Goal: Information Seeking & Learning: Check status

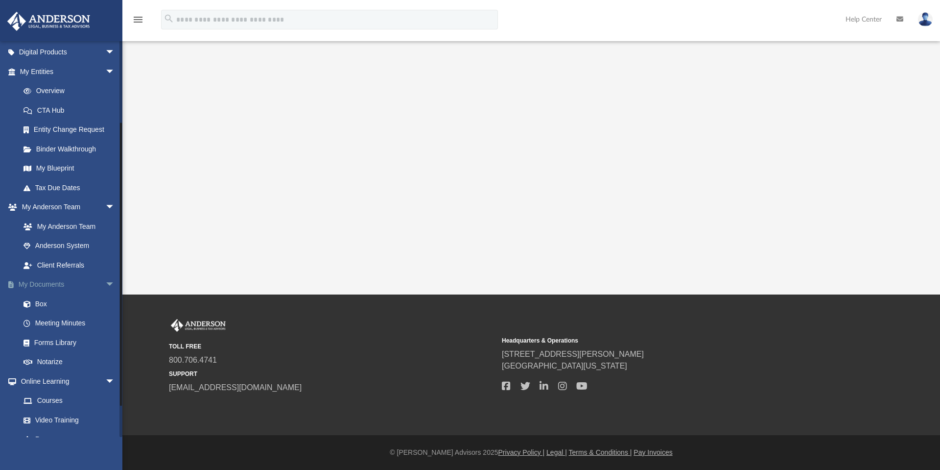
scroll to position [151, 0]
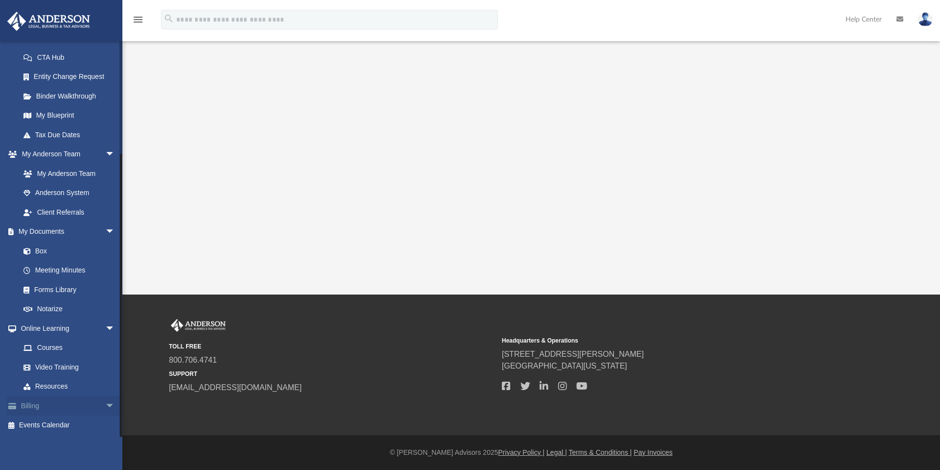
click at [68, 405] on link "Billing arrow_drop_down" at bounding box center [68, 406] width 123 height 20
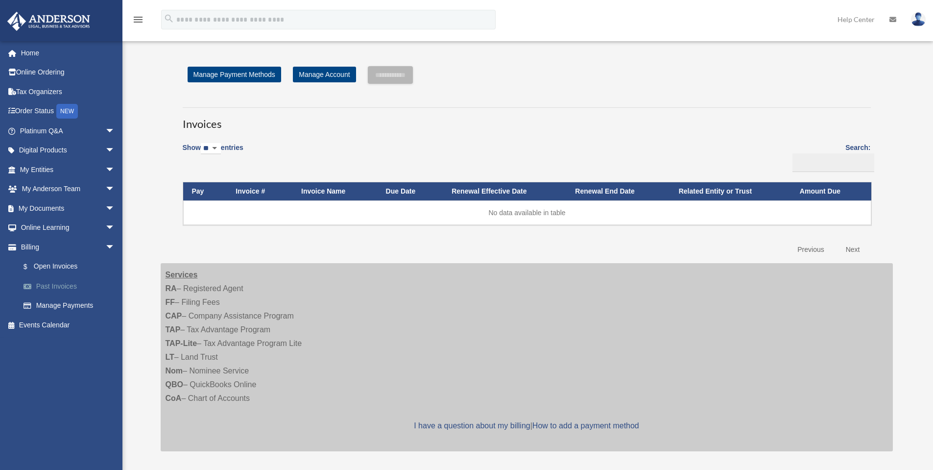
click at [59, 284] on link "Past Invoices" at bounding box center [72, 286] width 116 height 20
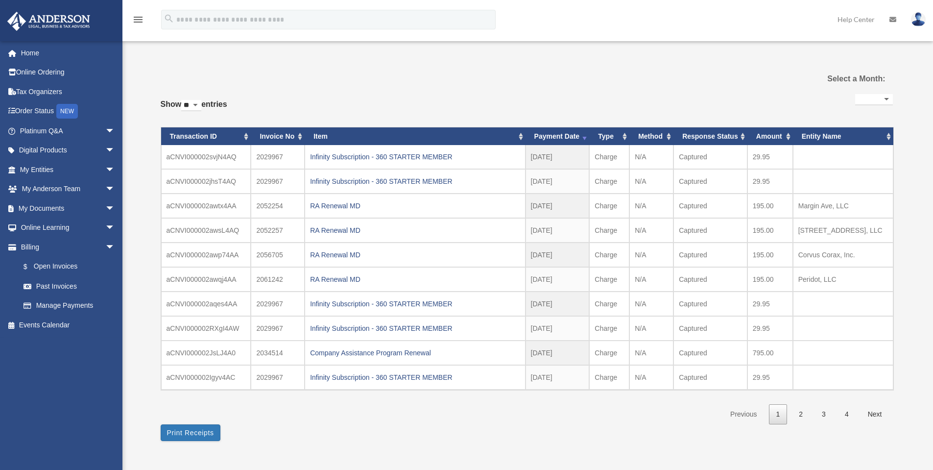
select select
click at [844, 416] on link "4" at bounding box center [846, 414] width 19 height 20
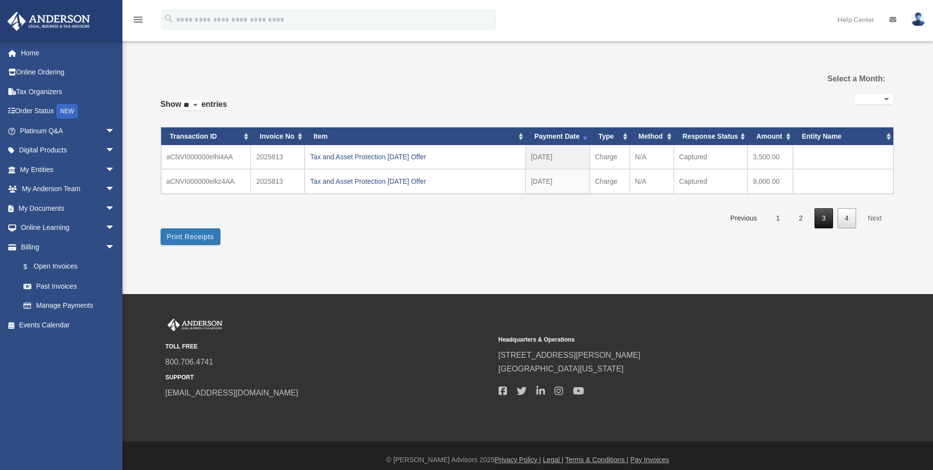
click at [825, 221] on link "3" at bounding box center [823, 218] width 19 height 20
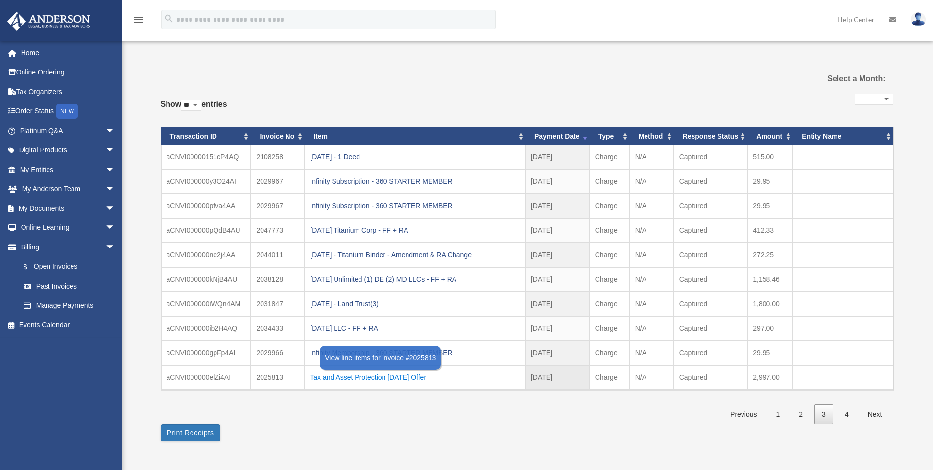
click at [369, 378] on div "Tax and Asset Protection 05.04.2024 Offer" at bounding box center [415, 377] width 210 height 14
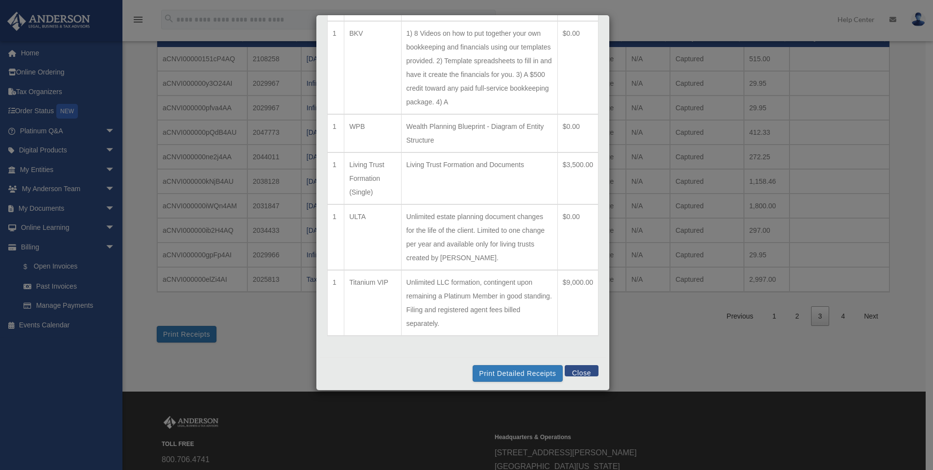
scroll to position [544, 0]
click at [576, 369] on button "Close" at bounding box center [582, 367] width 34 height 11
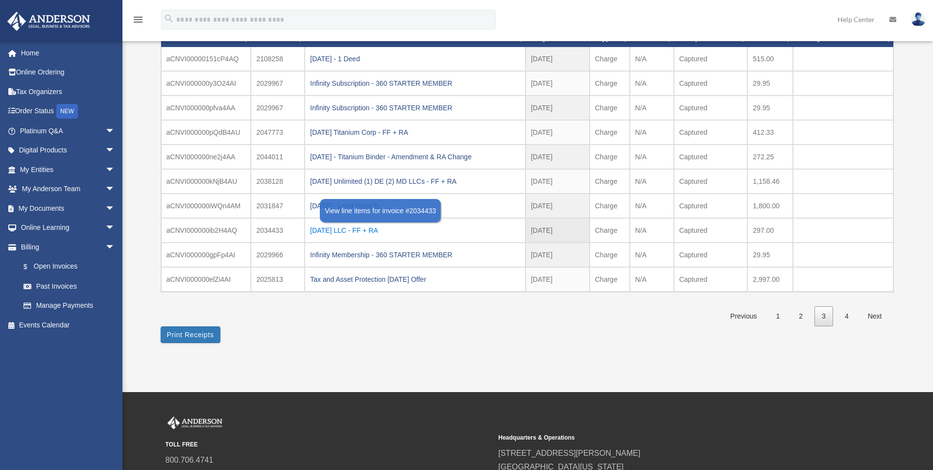
click at [350, 230] on div "2024.05.17 LLC - FF + RA" at bounding box center [415, 230] width 210 height 14
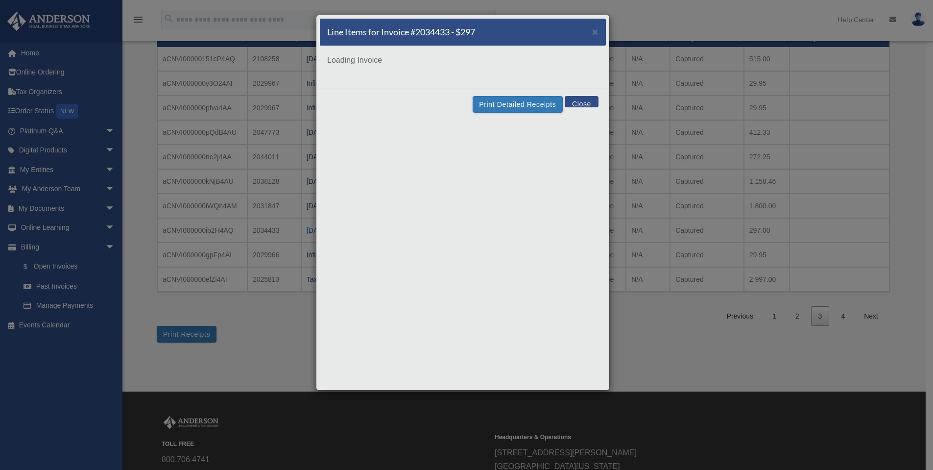
scroll to position [0, 0]
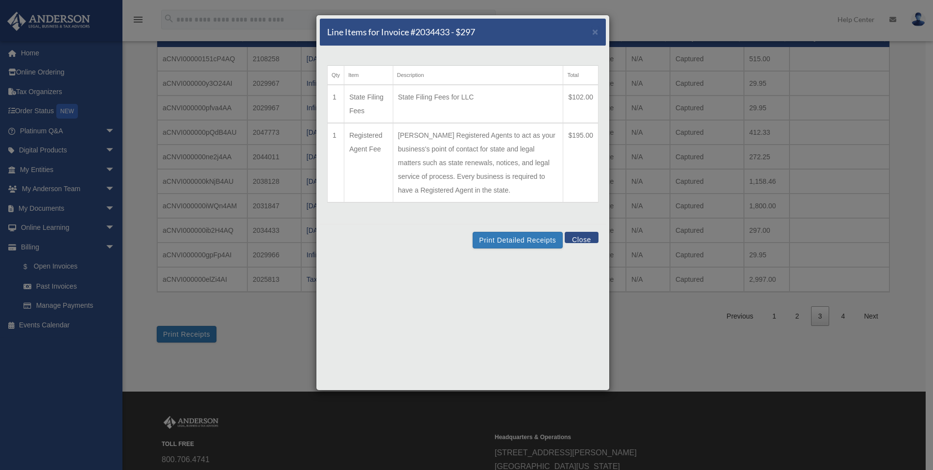
click at [585, 238] on button "Close" at bounding box center [582, 237] width 34 height 11
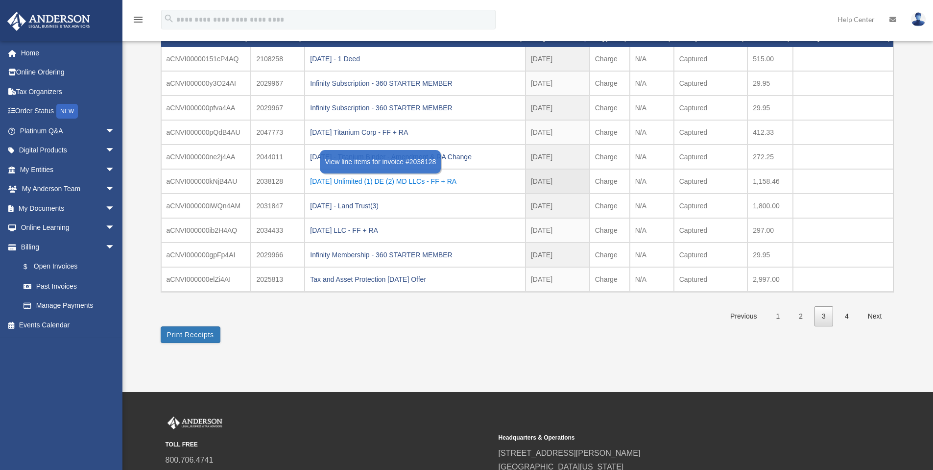
click at [432, 179] on div "2024.05.23 Unlimited (1) DE (2) MD LLCs - FF + RA" at bounding box center [415, 181] width 210 height 14
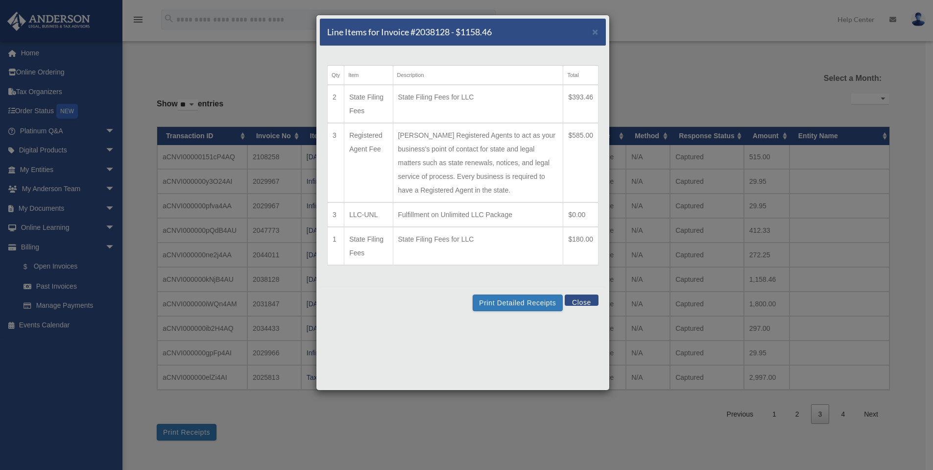
click at [581, 303] on button "Close" at bounding box center [582, 299] width 34 height 11
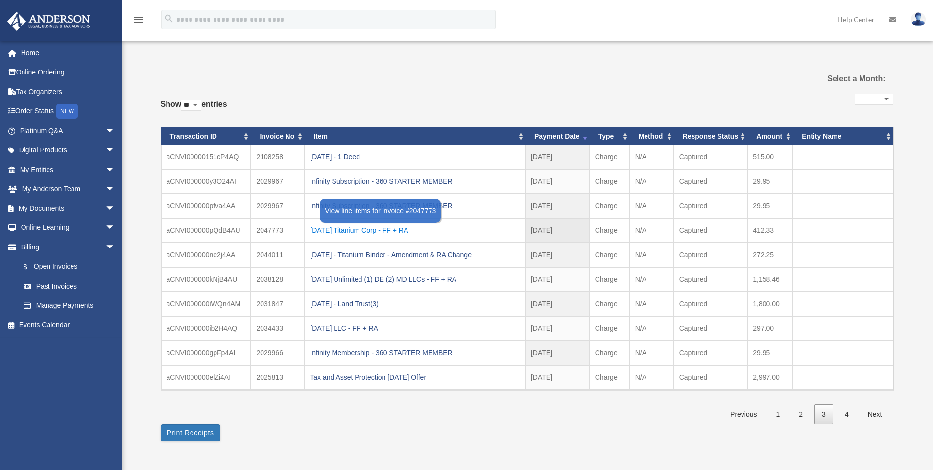
click at [397, 228] on div "2024.06.10 Titanium Corp - FF + RA" at bounding box center [415, 230] width 210 height 14
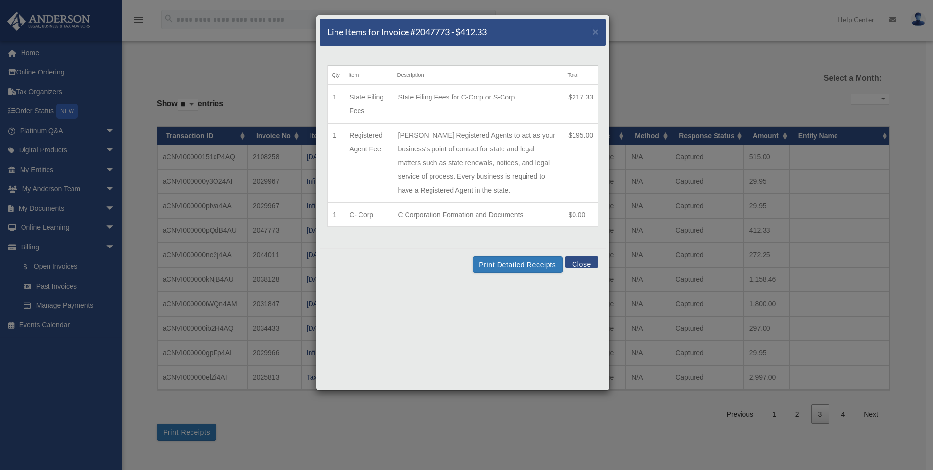
click at [584, 261] on button "Close" at bounding box center [582, 261] width 34 height 11
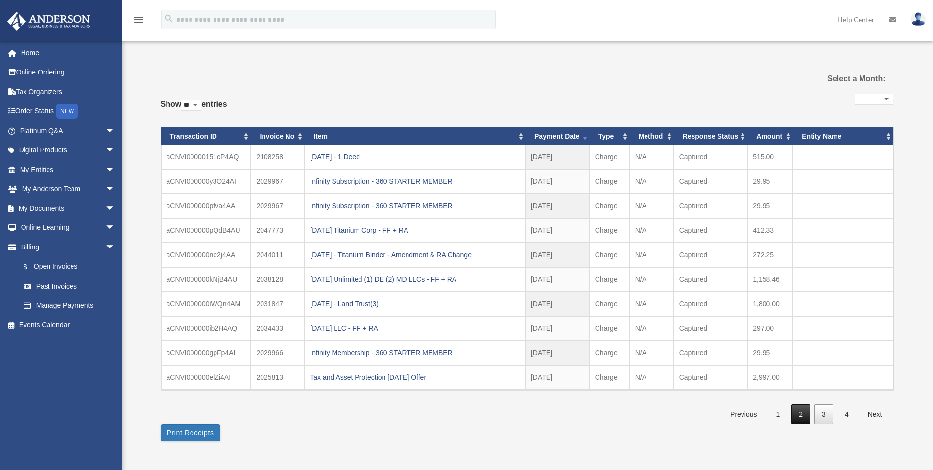
click at [805, 417] on link "2" at bounding box center [800, 414] width 19 height 20
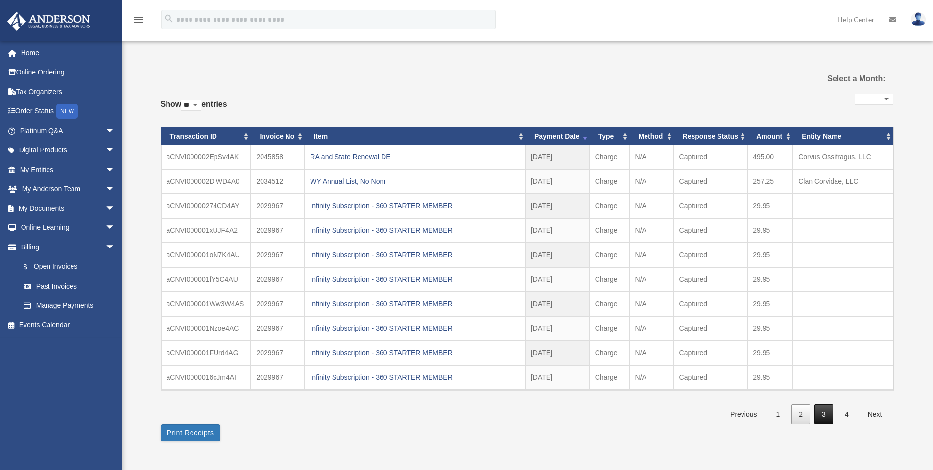
click at [819, 416] on link "3" at bounding box center [823, 414] width 19 height 20
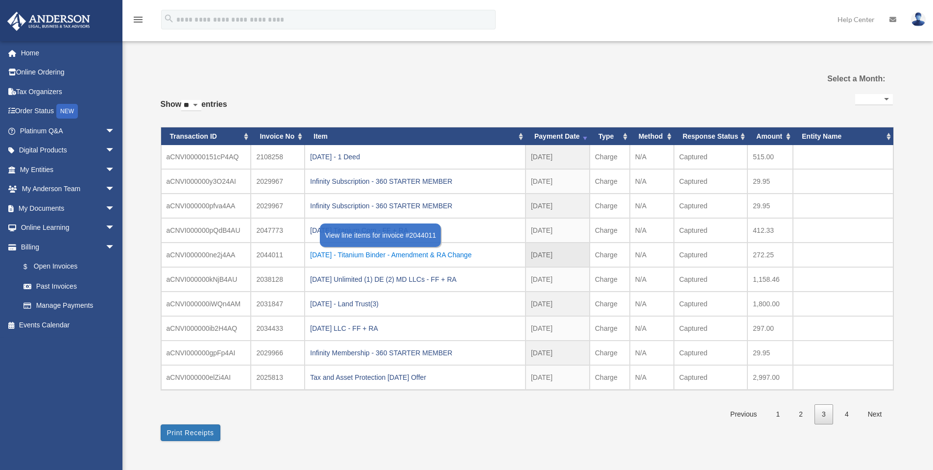
click at [447, 254] on div "2024.06.04 - Titanium Binder - Amendment & RA Change" at bounding box center [415, 255] width 210 height 14
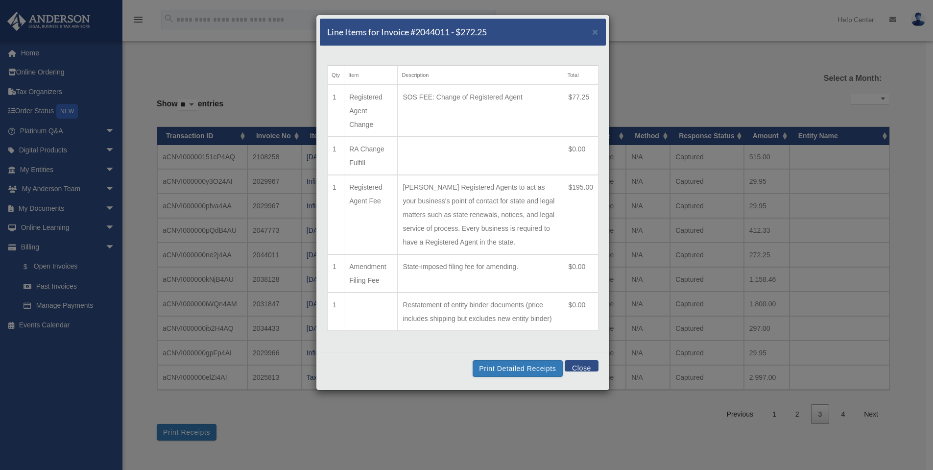
scroll to position [98, 0]
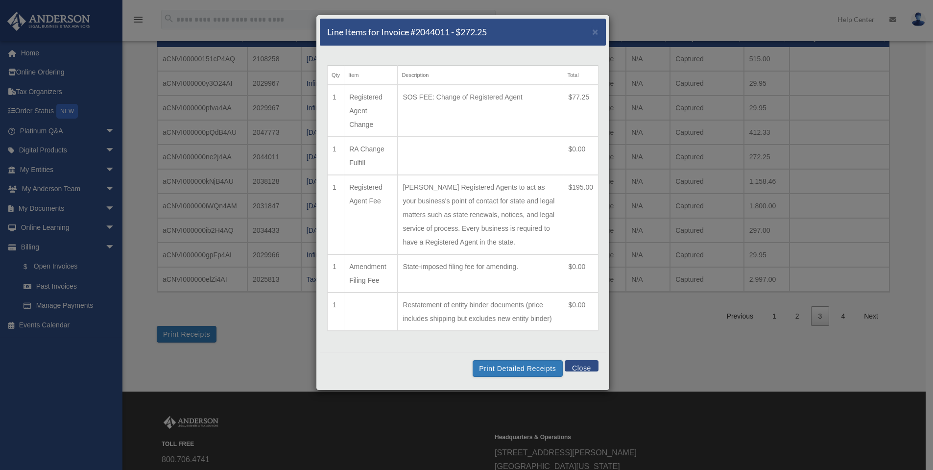
click at [586, 360] on button "Close" at bounding box center [582, 365] width 34 height 11
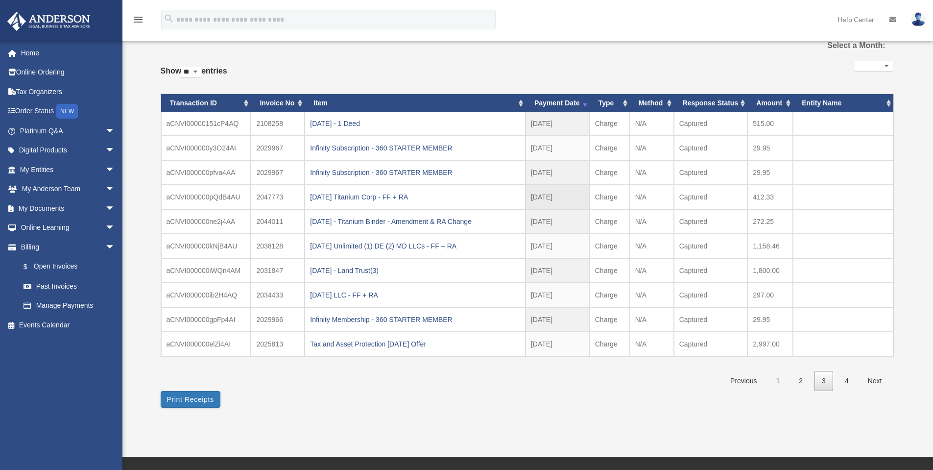
scroll to position [49, 0]
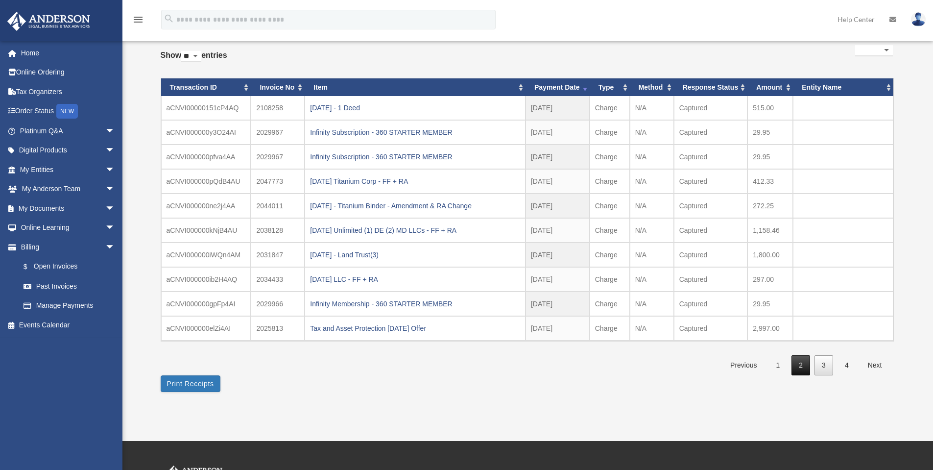
click at [801, 368] on link "2" at bounding box center [800, 365] width 19 height 20
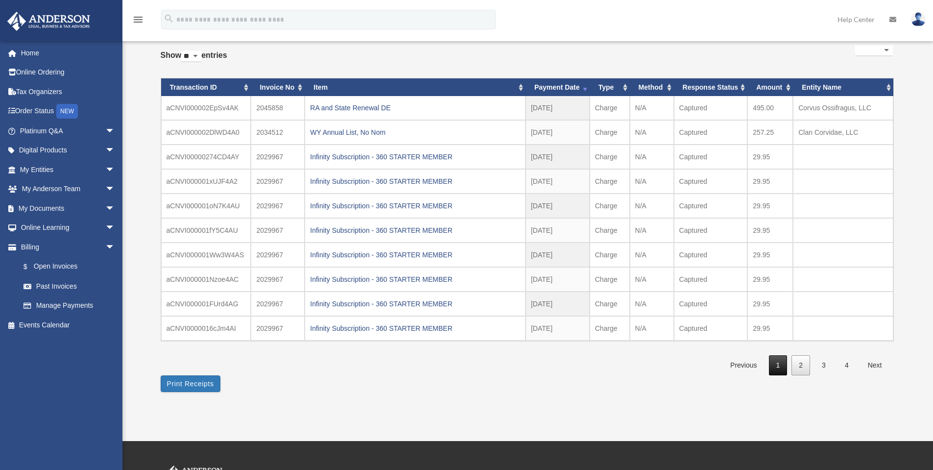
click at [778, 366] on link "1" at bounding box center [778, 365] width 19 height 20
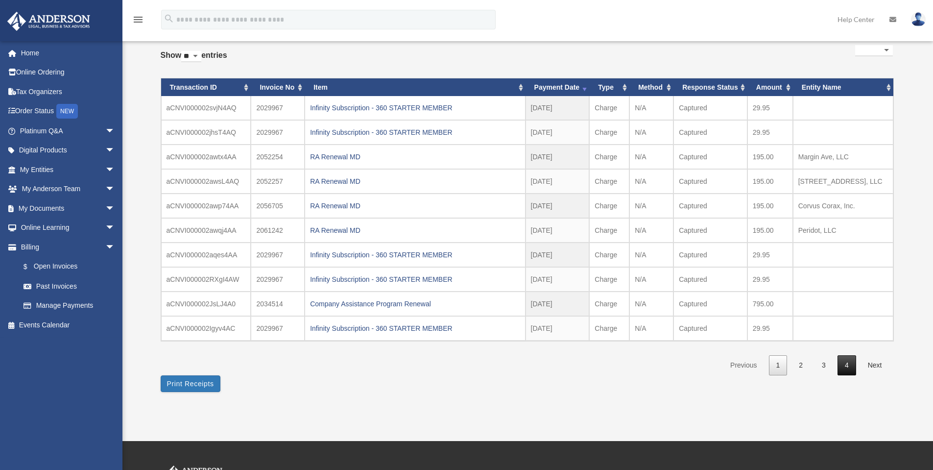
click at [848, 366] on link "4" at bounding box center [846, 365] width 19 height 20
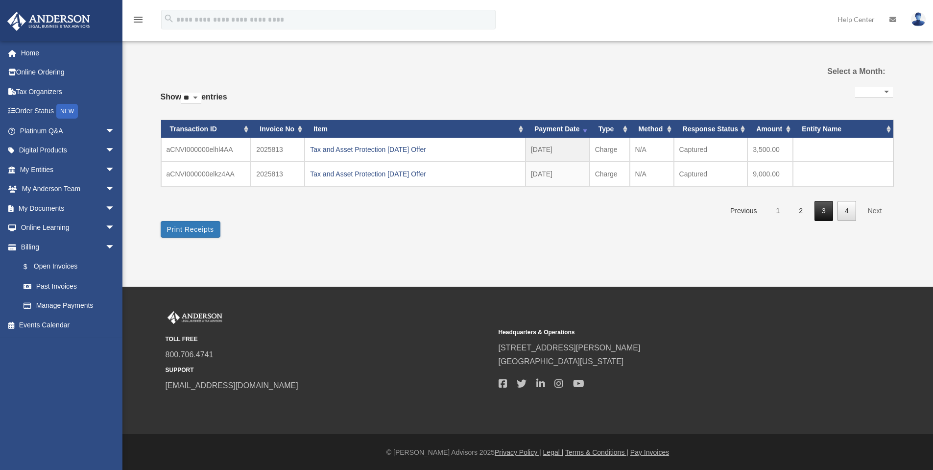
click at [827, 213] on link "3" at bounding box center [823, 211] width 19 height 20
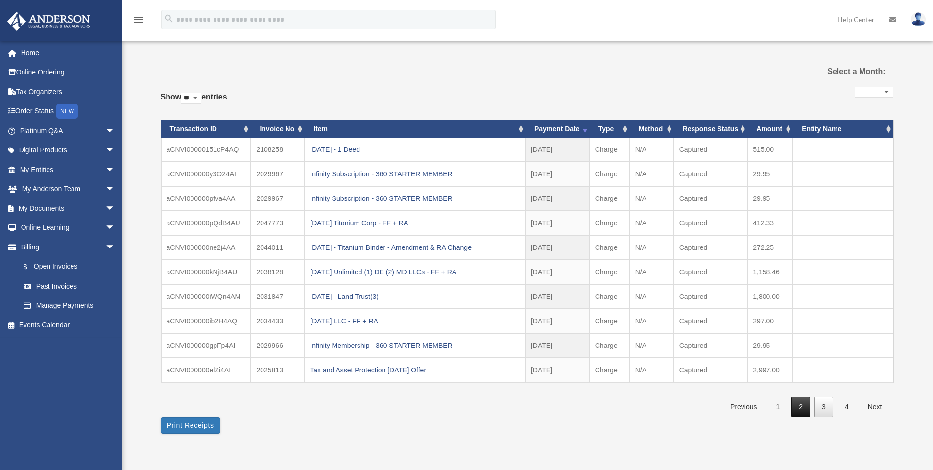
click at [797, 409] on link "2" at bounding box center [800, 407] width 19 height 20
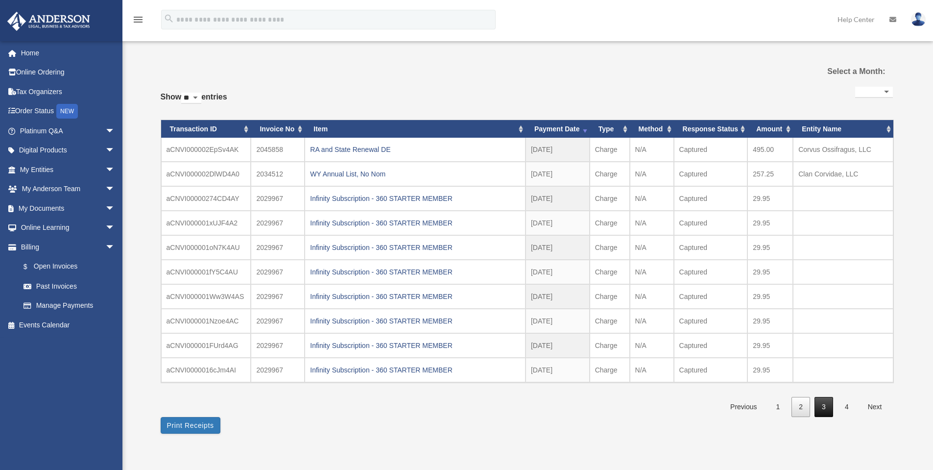
click at [828, 411] on link "3" at bounding box center [823, 407] width 19 height 20
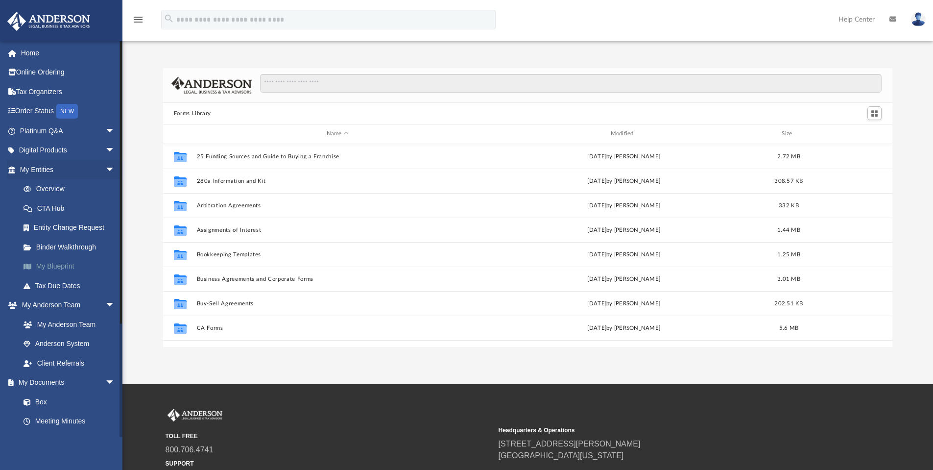
scroll to position [215, 722]
click at [53, 188] on link "Overview" at bounding box center [72, 189] width 116 height 20
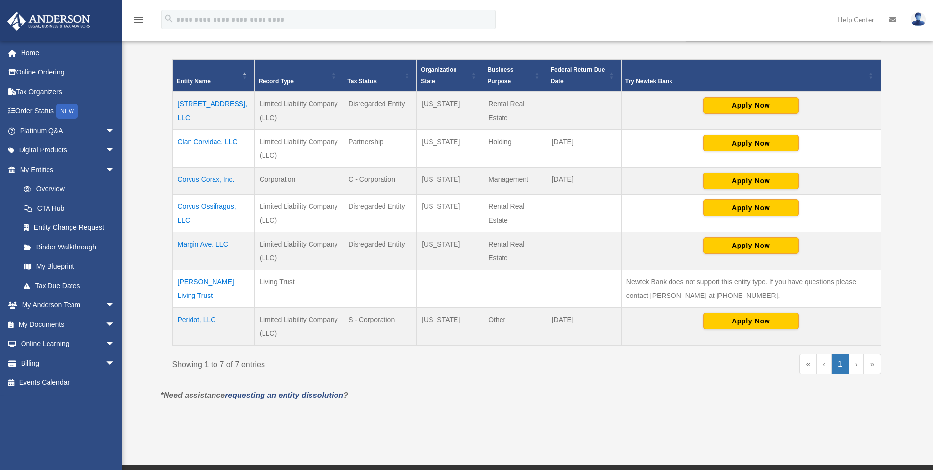
scroll to position [196, 0]
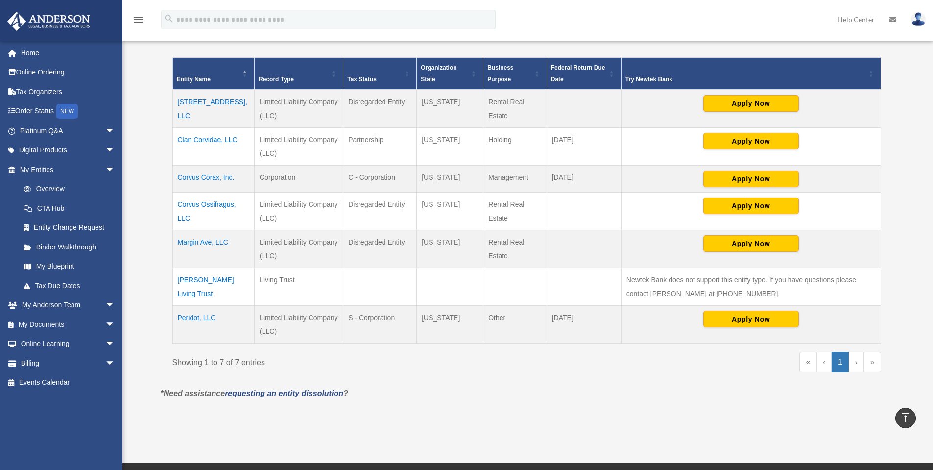
click at [202, 317] on td "Peridot, LLC" at bounding box center [213, 325] width 82 height 38
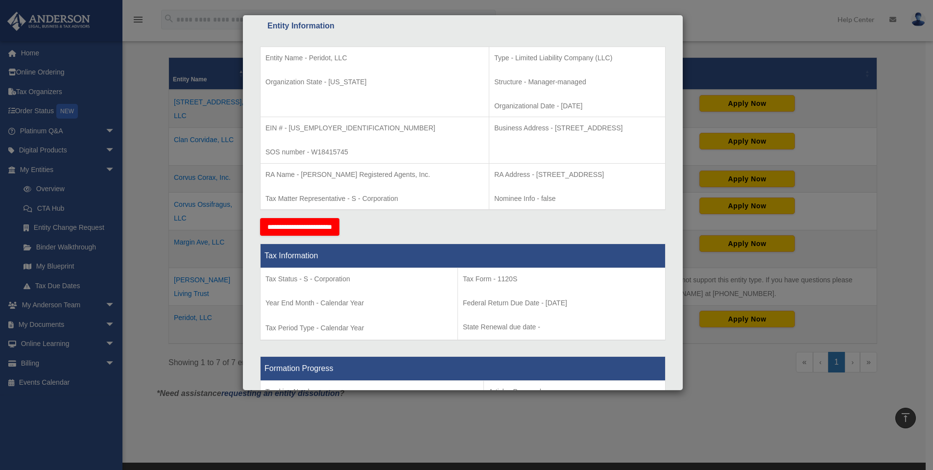
scroll to position [0, 0]
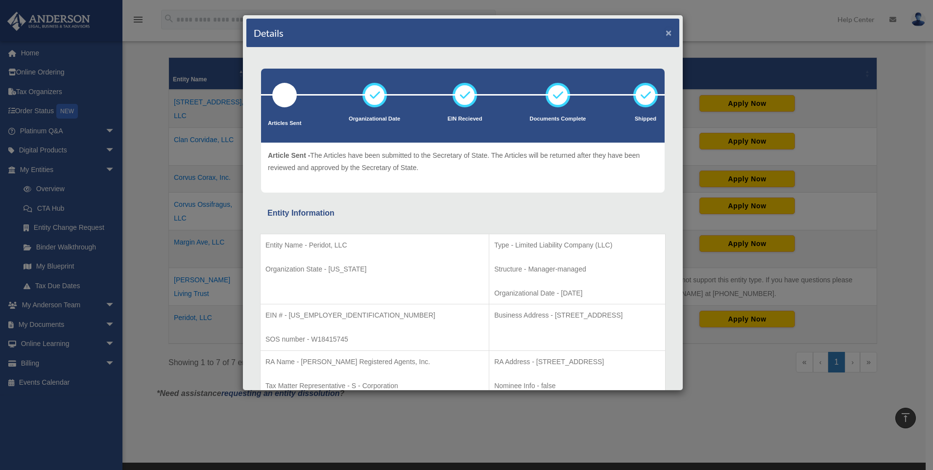
click at [665, 32] on button "×" at bounding box center [668, 32] width 6 height 10
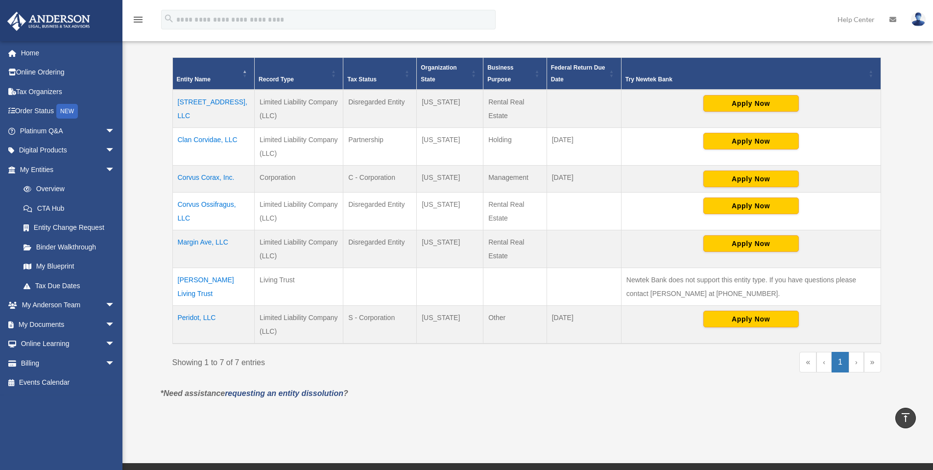
click at [211, 316] on td "Peridot, LLC" at bounding box center [213, 325] width 82 height 38
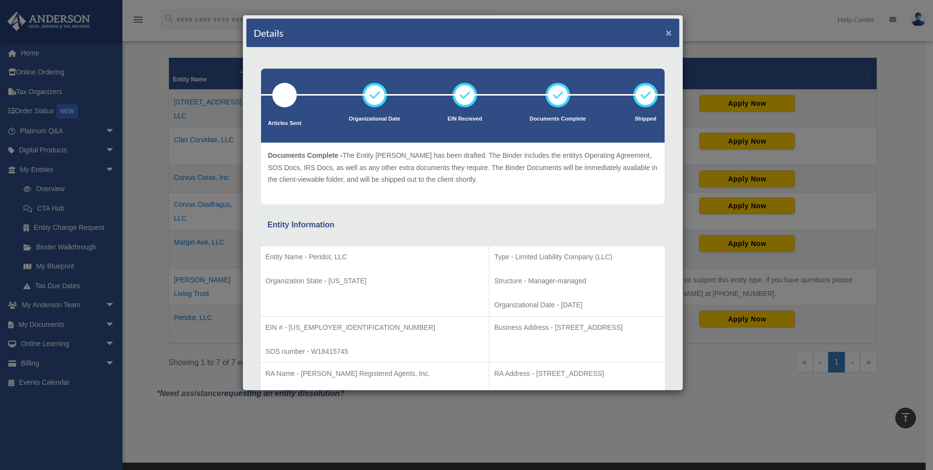
click at [665, 32] on button "×" at bounding box center [668, 32] width 6 height 10
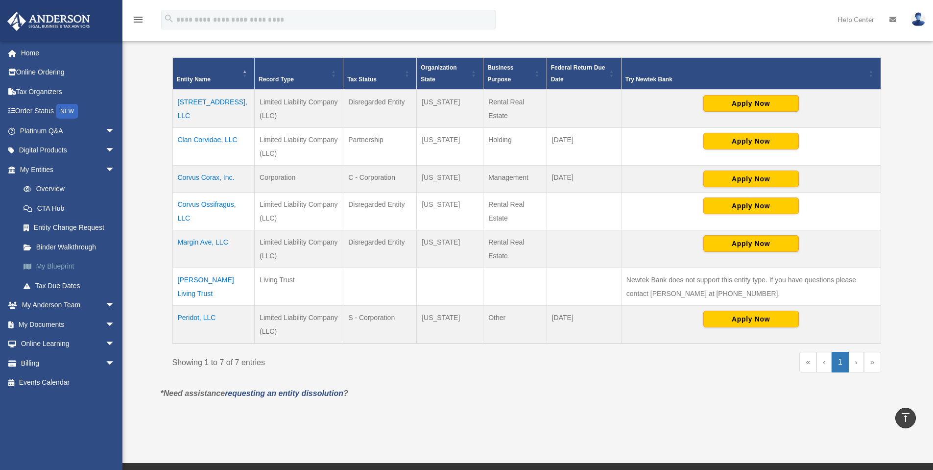
click at [58, 267] on link "My Blueprint" at bounding box center [72, 267] width 116 height 20
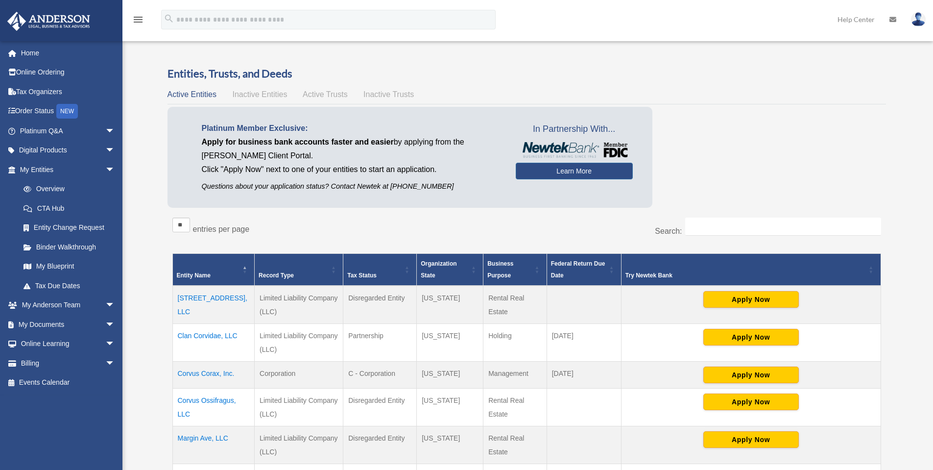
scroll to position [196, 0]
